Goal: Task Accomplishment & Management: Complete application form

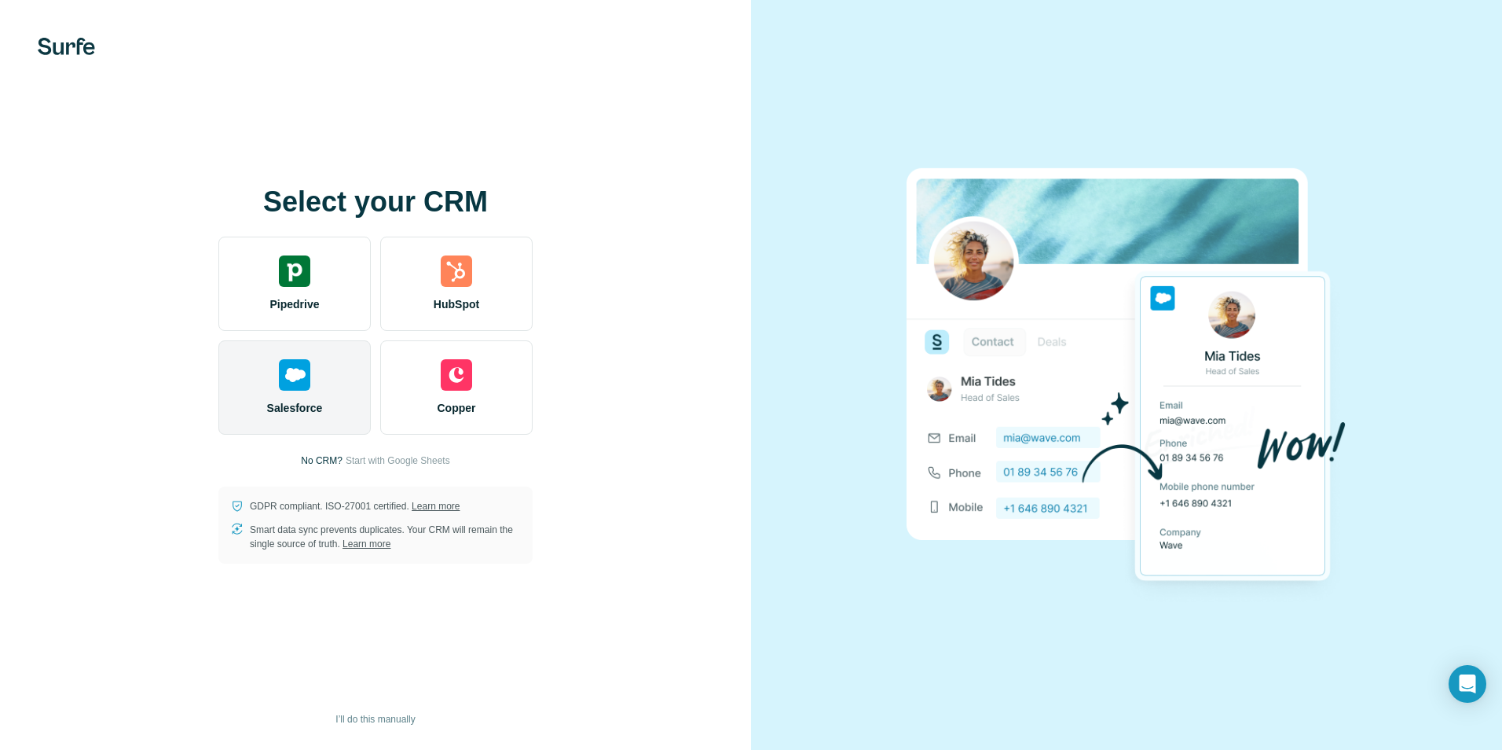
click at [296, 387] on img at bounding box center [294, 374] width 31 height 31
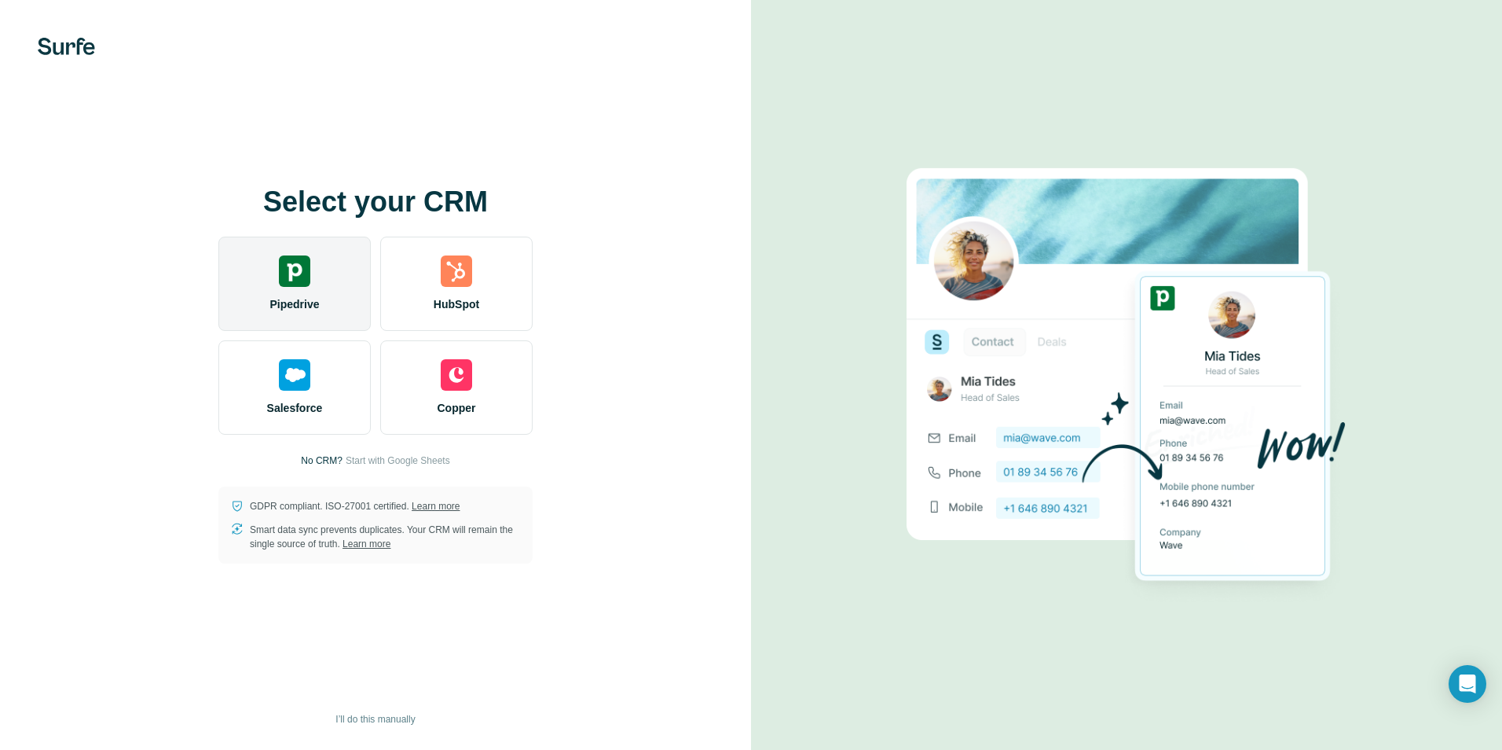
click at [297, 269] on img at bounding box center [294, 270] width 31 height 31
